Goal: Check status: Check status

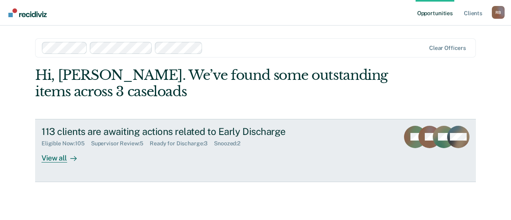
click at [127, 144] on div "Supervisor Review : 5" at bounding box center [120, 143] width 59 height 7
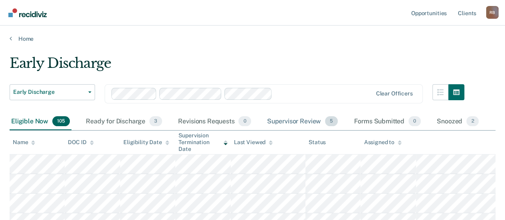
click at [287, 121] on div "Supervisor Review 5" at bounding box center [302, 122] width 74 height 18
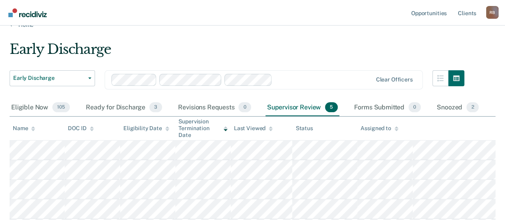
scroll to position [80, 0]
